Goal: Task Accomplishment & Management: Manage account settings

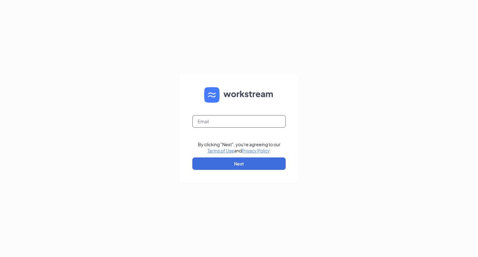
click at [226, 120] on input "text" at bounding box center [239, 121] width 93 height 12
type input "[EMAIL_ADDRESS][DOMAIN_NAME]"
click at [235, 172] on form "[EMAIL_ADDRESS][DOMAIN_NAME] By clicking "Next", you're agreeing to our Terms o…" at bounding box center [239, 129] width 118 height 108
click at [238, 169] on button "Next" at bounding box center [239, 164] width 93 height 12
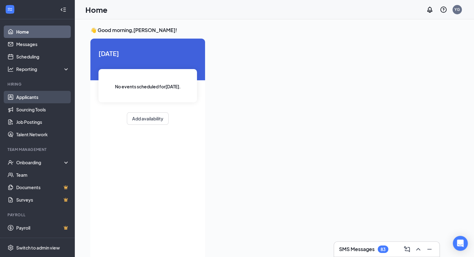
click at [35, 101] on link "Applicants" at bounding box center [42, 97] width 53 height 12
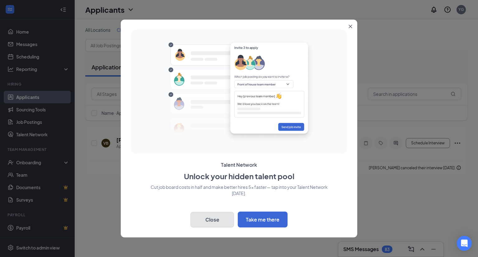
click at [223, 220] on button "Close" at bounding box center [213, 220] width 44 height 16
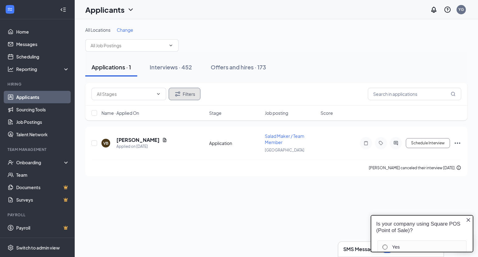
click at [187, 93] on button "Filters" at bounding box center [185, 94] width 32 height 12
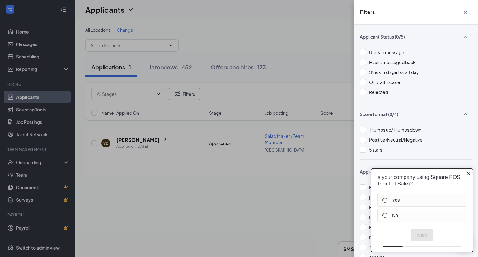
click at [470, 173] on icon "Close button" at bounding box center [468, 173] width 5 height 5
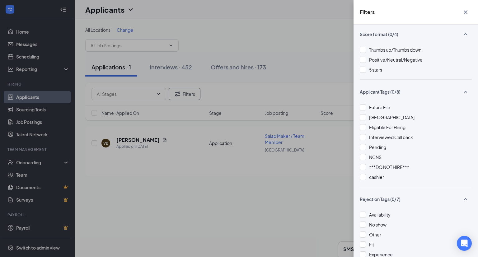
scroll to position [82, 0]
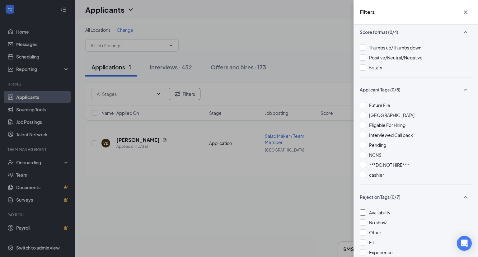
click at [366, 212] on div at bounding box center [363, 213] width 6 height 6
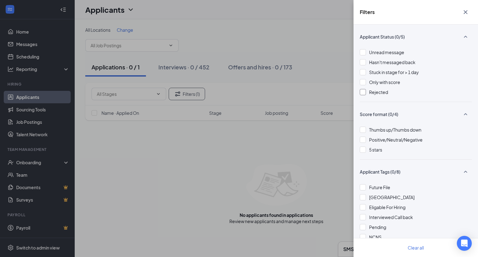
click at [365, 95] on div "Rejected" at bounding box center [416, 92] width 112 height 7
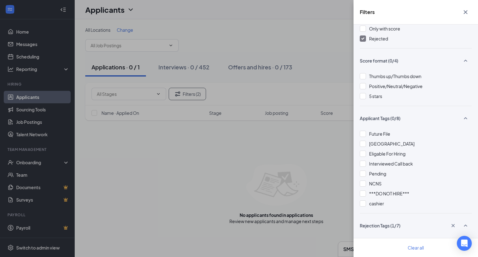
scroll to position [57, 0]
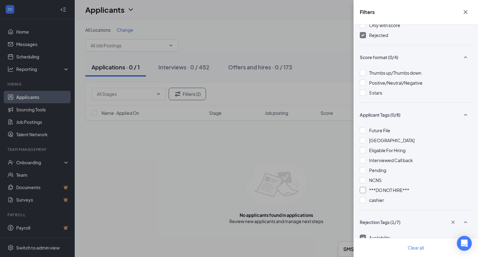
click at [364, 191] on div at bounding box center [363, 190] width 6 height 6
click at [364, 191] on img at bounding box center [363, 190] width 3 height 2
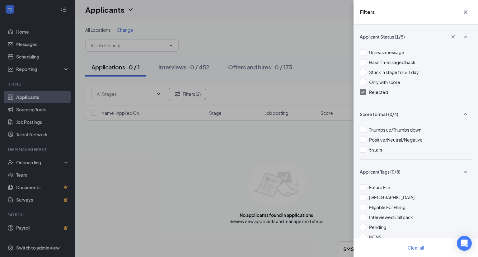
click at [363, 93] on img at bounding box center [363, 92] width 3 height 2
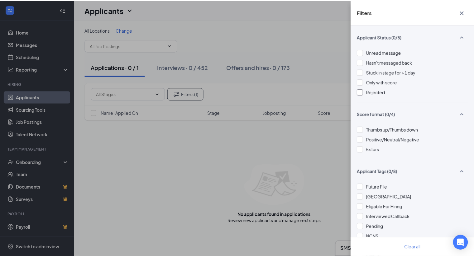
scroll to position [112, 0]
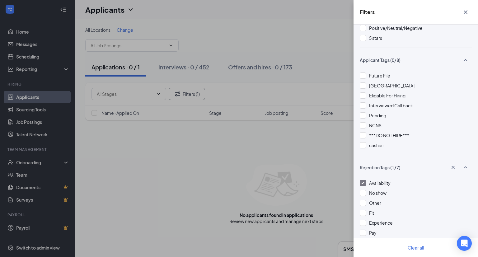
click at [360, 185] on div at bounding box center [363, 183] width 6 height 6
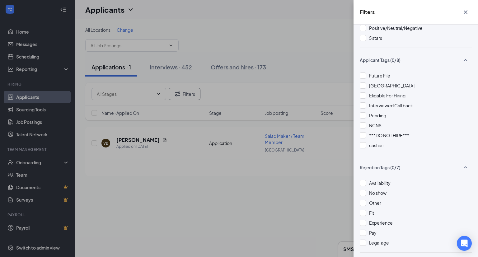
click at [468, 12] on icon "Cross" at bounding box center [465, 11] width 7 height 7
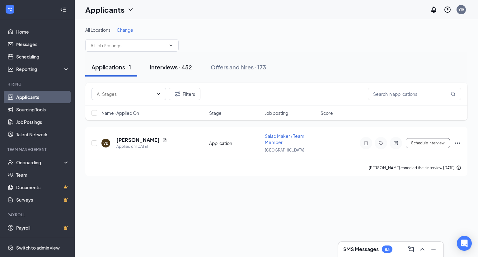
click at [169, 70] on div "Interviews · 452" at bounding box center [171, 67] width 42 height 8
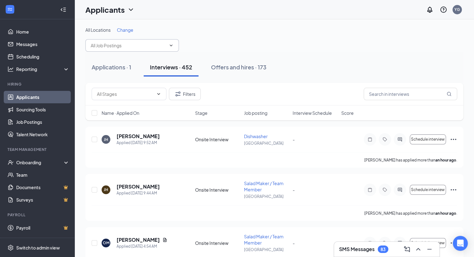
click at [172, 49] on span at bounding box center [131, 45] width 93 height 12
click at [168, 44] on span at bounding box center [170, 45] width 6 height 5
click at [171, 45] on icon "ChevronDown" at bounding box center [171, 45] width 5 height 5
type input "c"
click at [450, 141] on icon "Ellipses" at bounding box center [452, 139] width 7 height 7
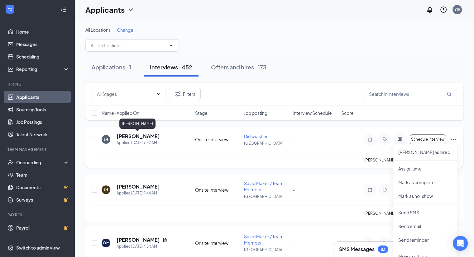
click at [148, 136] on h5 "JerDarius Harrod" at bounding box center [137, 136] width 43 height 7
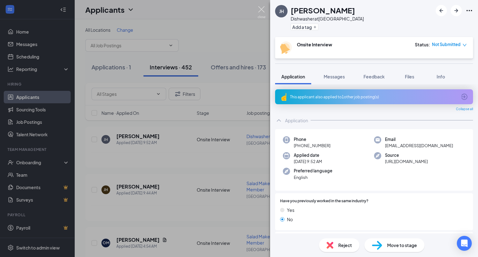
click at [260, 8] on img at bounding box center [262, 12] width 8 height 12
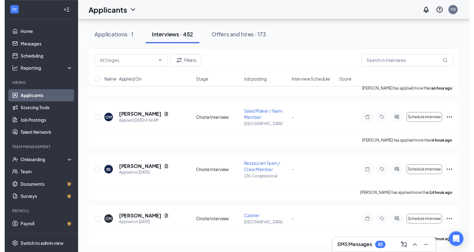
scroll to position [128, 0]
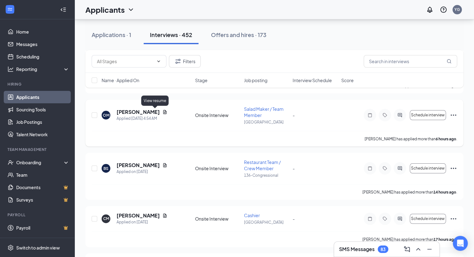
click at [162, 112] on icon "Document" at bounding box center [164, 112] width 5 height 5
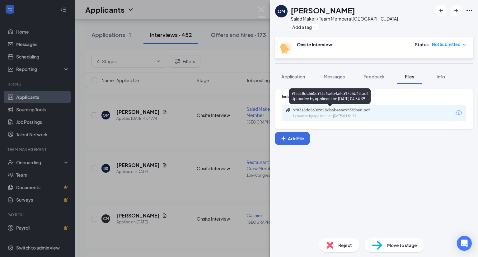
click at [319, 108] on div "9f8318dc560c9f156b6b4a6c9f735b68.pdf" at bounding box center [336, 110] width 87 height 5
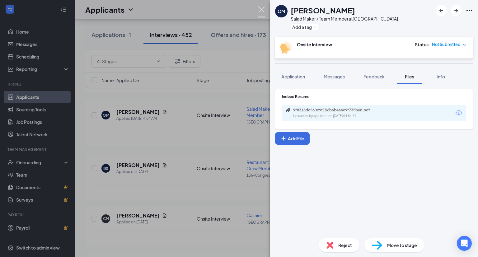
click at [263, 7] on img at bounding box center [262, 12] width 8 height 12
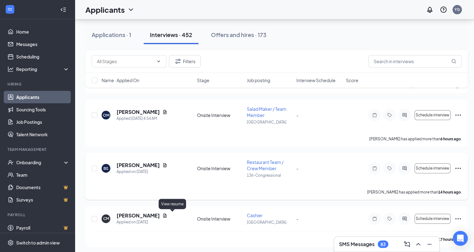
drag, startPoint x: 172, startPoint y: 216, endPoint x: 202, endPoint y: 198, distance: 34.6
click at [259, 79] on span "Job posting" at bounding box center [258, 80] width 23 height 6
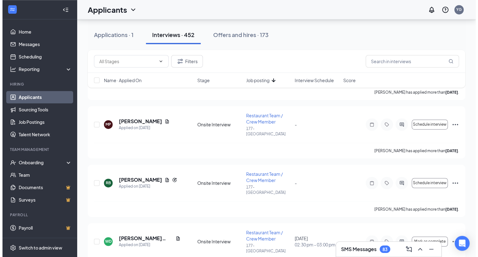
scroll to position [5676, 0]
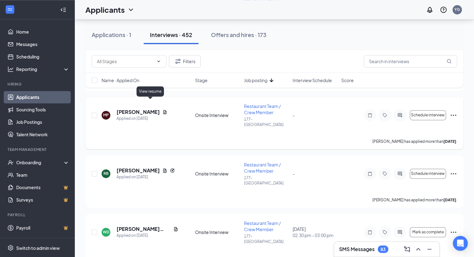
click at [163, 110] on icon "Document" at bounding box center [164, 112] width 3 height 4
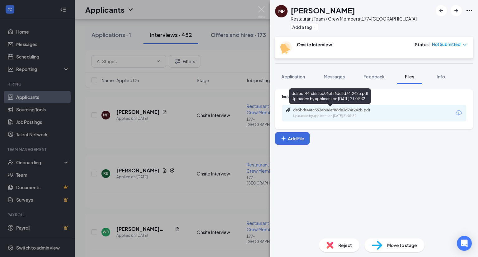
click at [329, 112] on div "de5bdf44fc553eb06ef86de3d74f242b.pdf" at bounding box center [336, 110] width 87 height 5
